Goal: Information Seeking & Learning: Learn about a topic

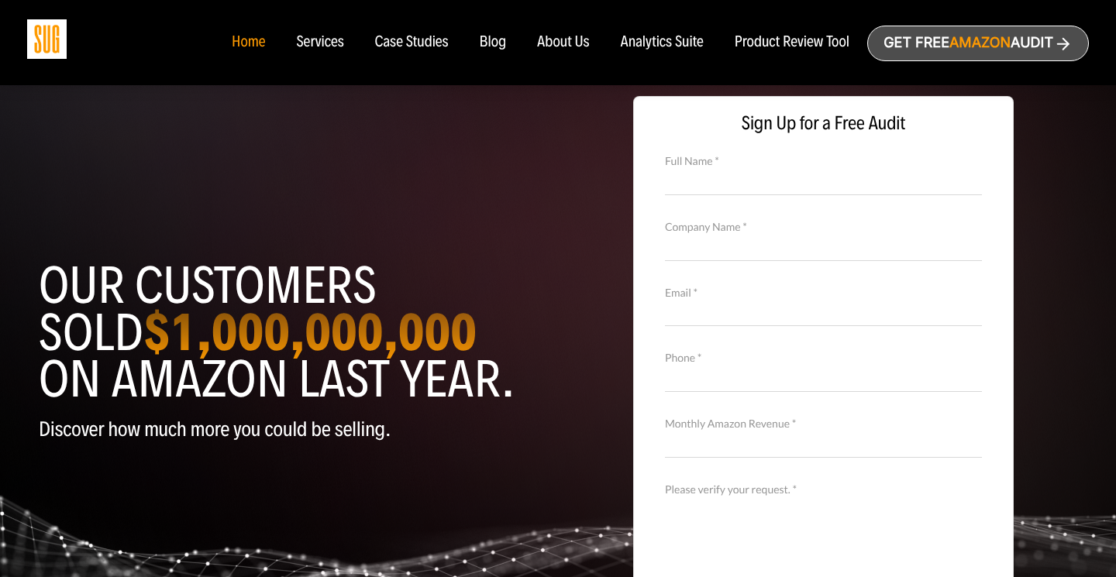
click at [330, 43] on div "Services" at bounding box center [319, 42] width 47 height 17
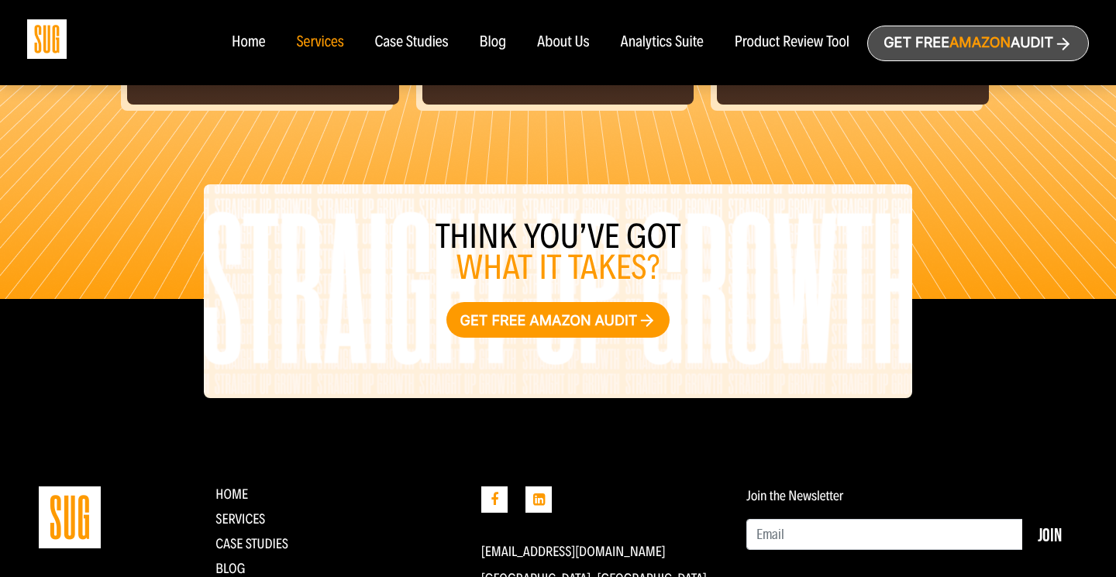
scroll to position [1918, 0]
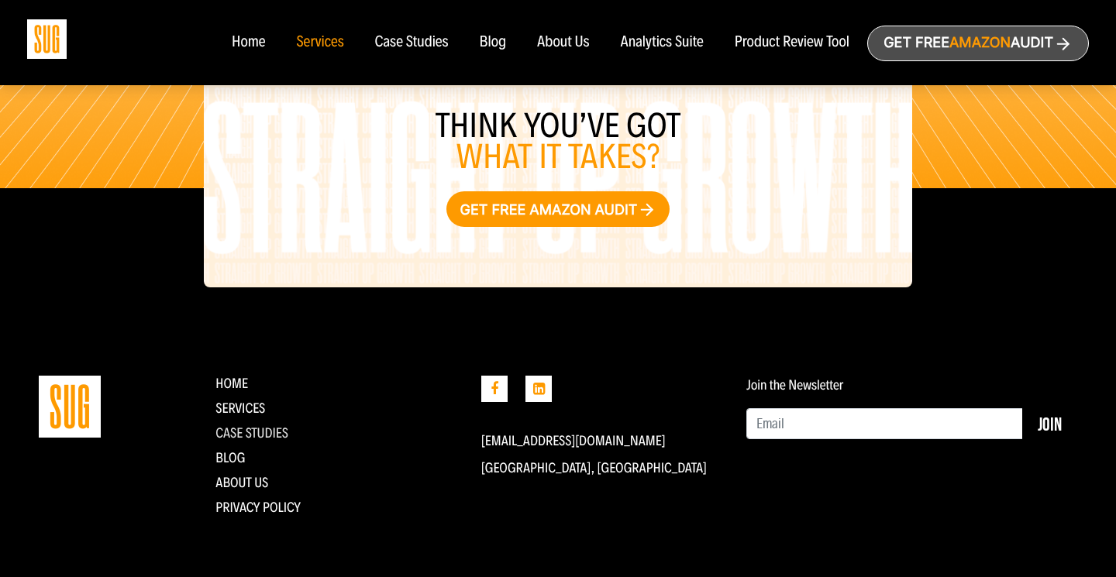
click at [252, 432] on link "CASE STUDIES" at bounding box center [251, 433] width 73 height 17
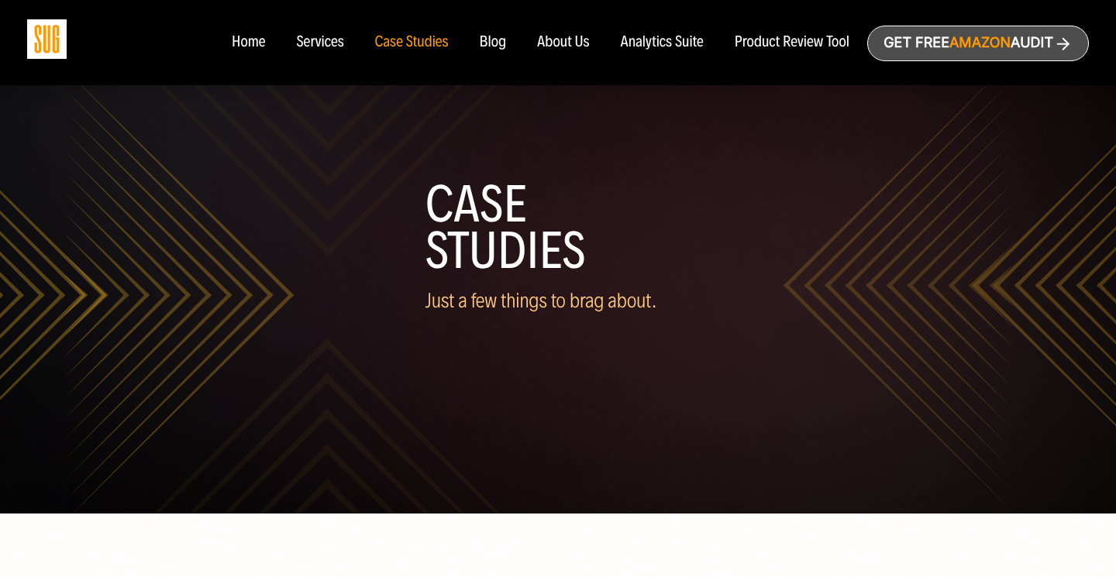
click at [801, 149] on div "Case Studies Just a few things to brag about." at bounding box center [558, 224] width 1062 height 292
